Goal: Task Accomplishment & Management: Complete application form

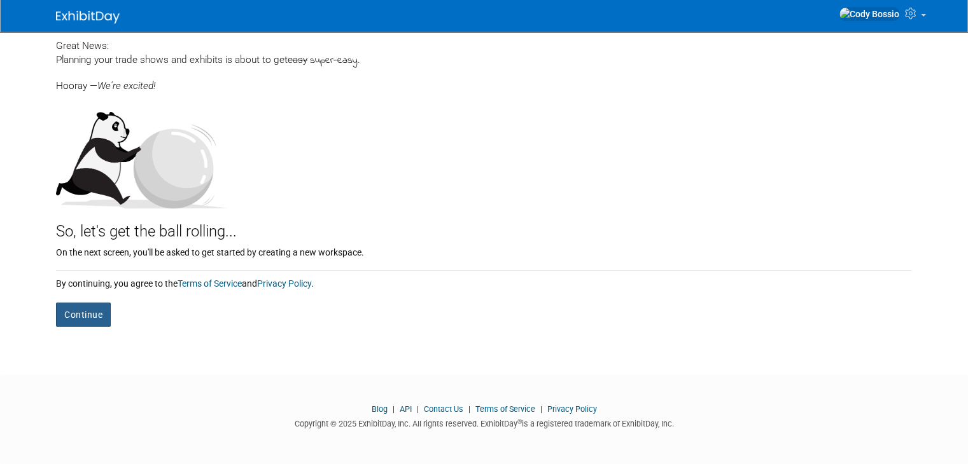
click at [83, 320] on button "Continue" at bounding box center [83, 315] width 55 height 24
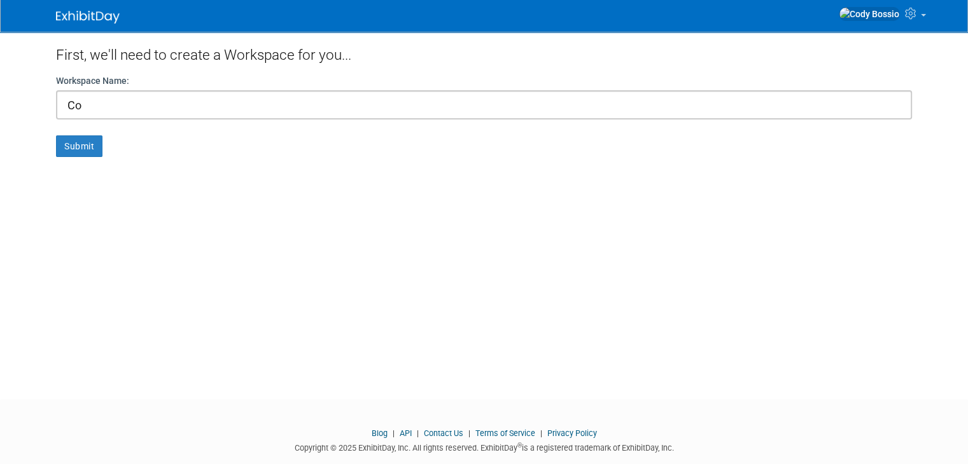
type input "C"
type input "[DEMOGRAPHIC_DATA] Le Bon [PERSON_NAME]"
click at [61, 145] on button "Submit" at bounding box center [79, 146] width 46 height 22
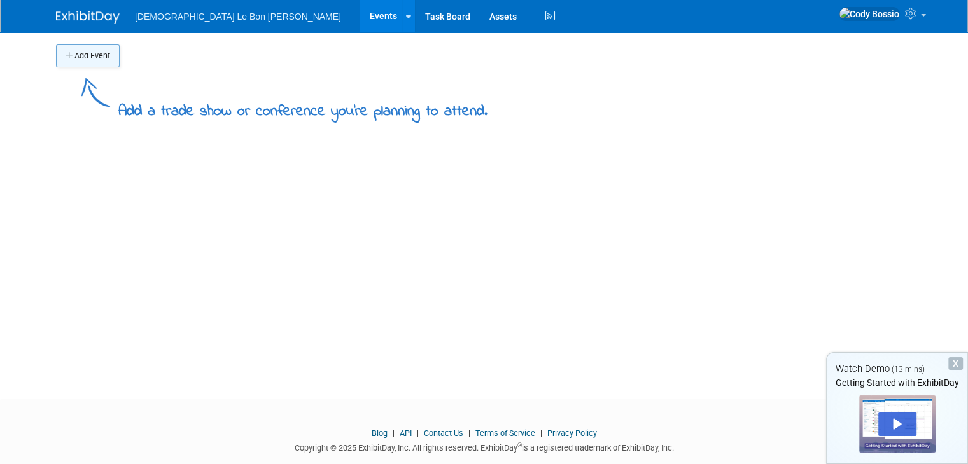
click at [64, 62] on button "Add Event" at bounding box center [88, 56] width 64 height 23
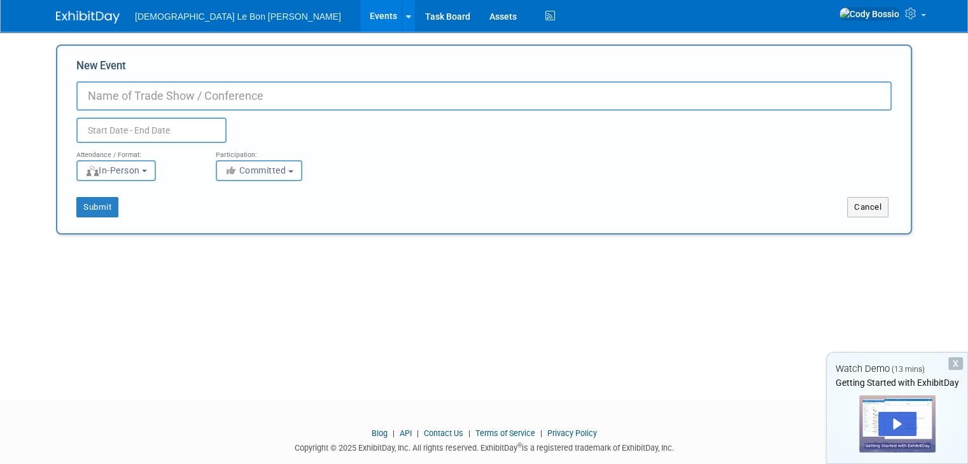
click at [232, 181] on div "Submit Cancel" at bounding box center [484, 199] width 834 height 36
